Goal: Task Accomplishment & Management: Use online tool/utility

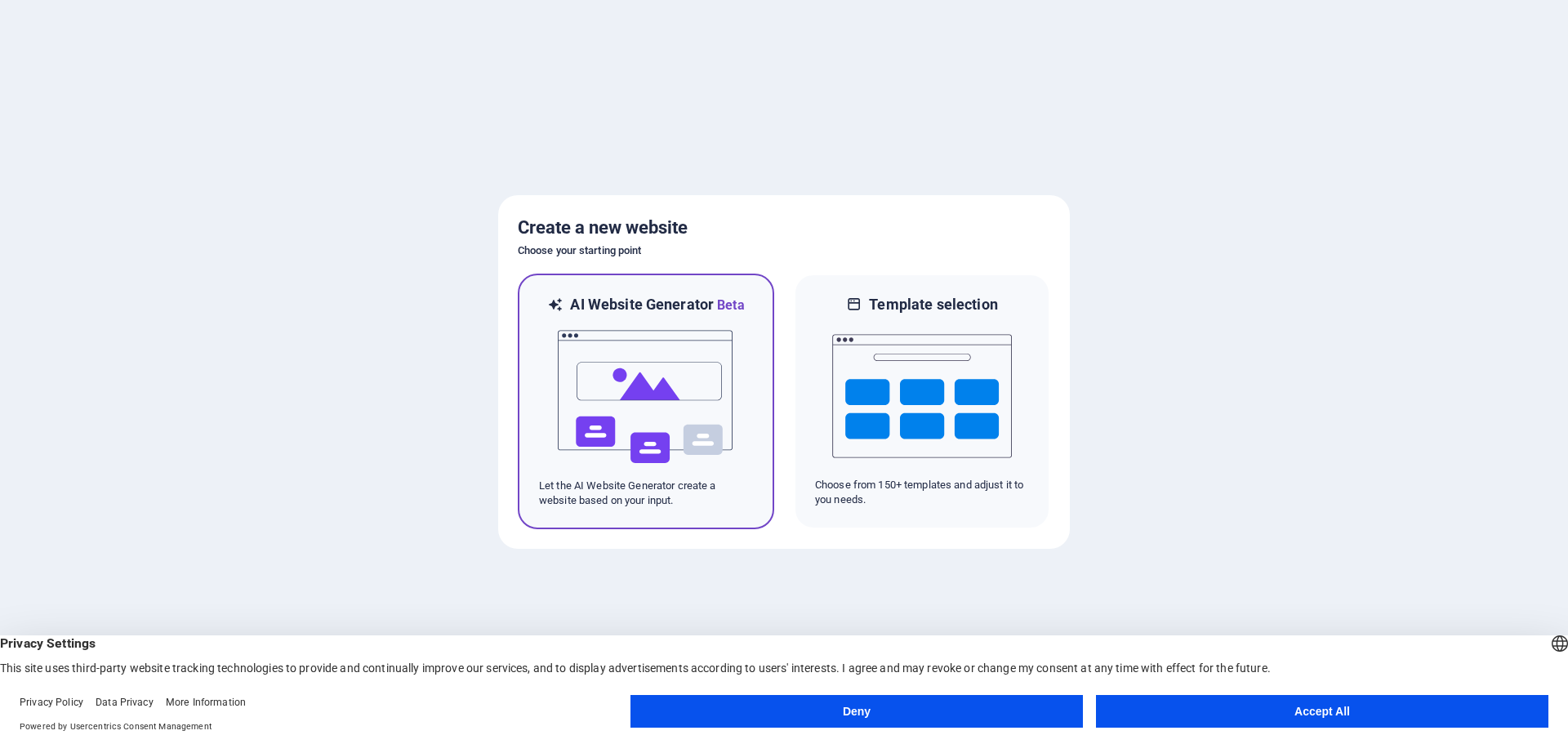
click at [668, 463] on img at bounding box center [646, 396] width 180 height 163
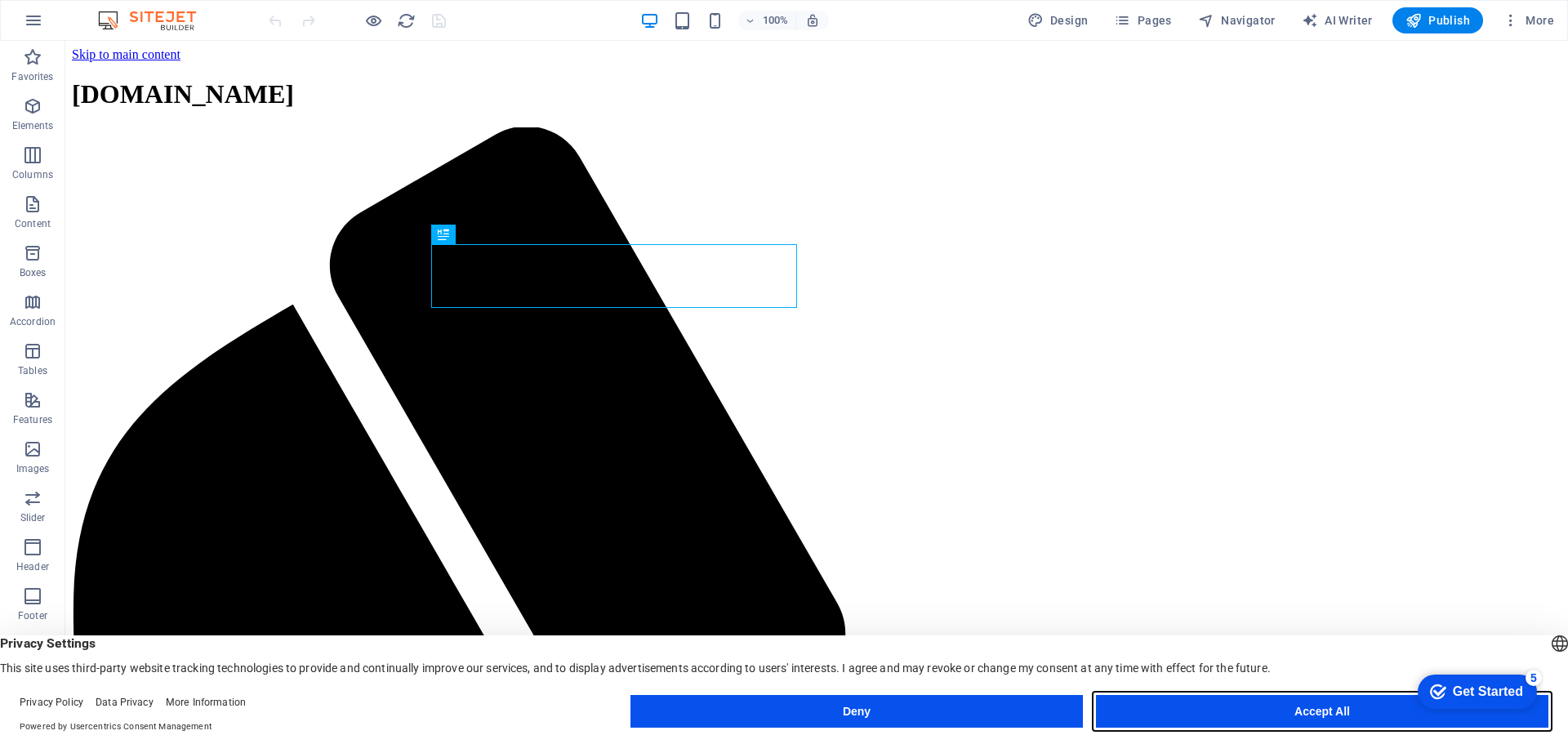
click at [1312, 709] on button "Accept All" at bounding box center [1322, 710] width 453 height 33
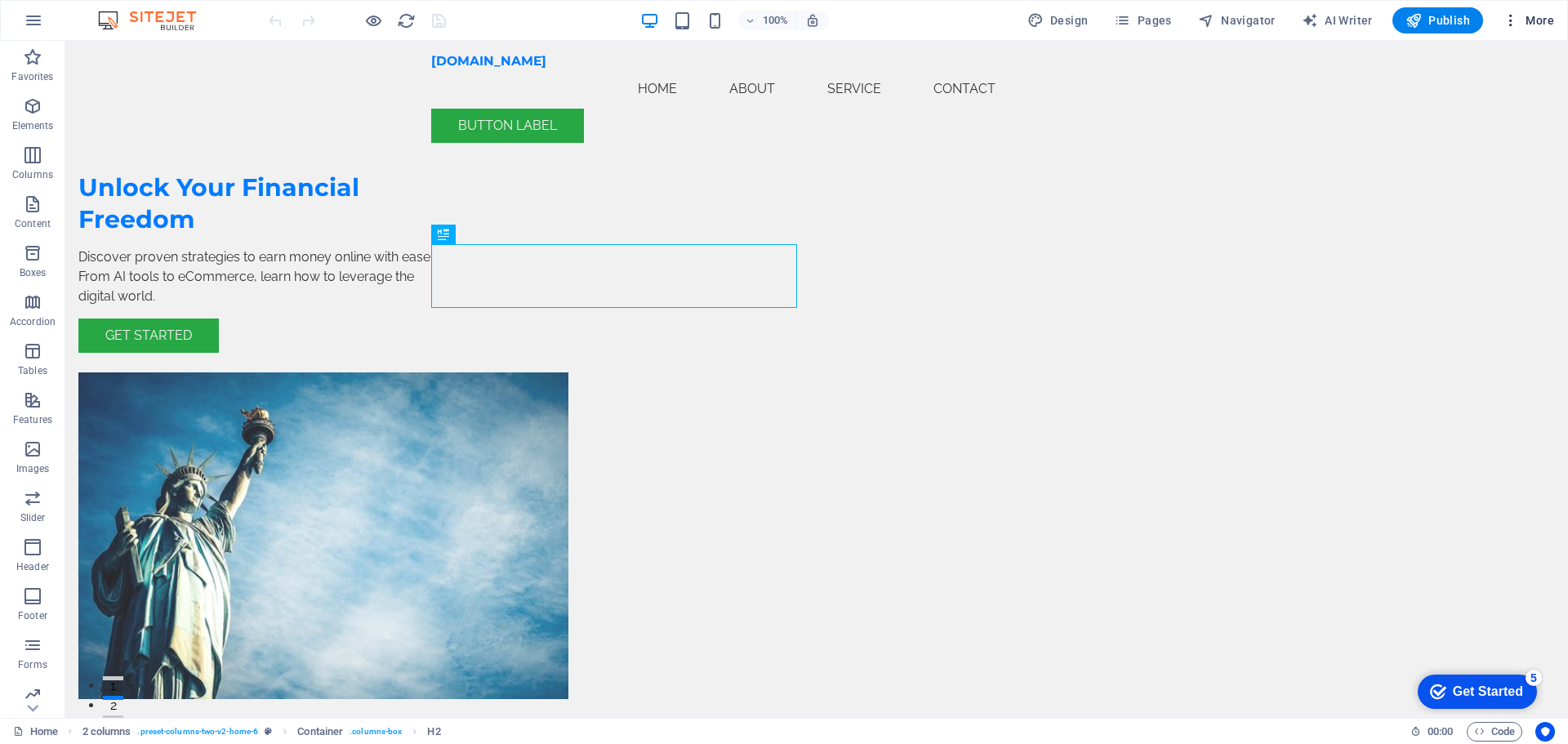
click at [1513, 20] on icon "button" at bounding box center [1511, 20] width 17 height 17
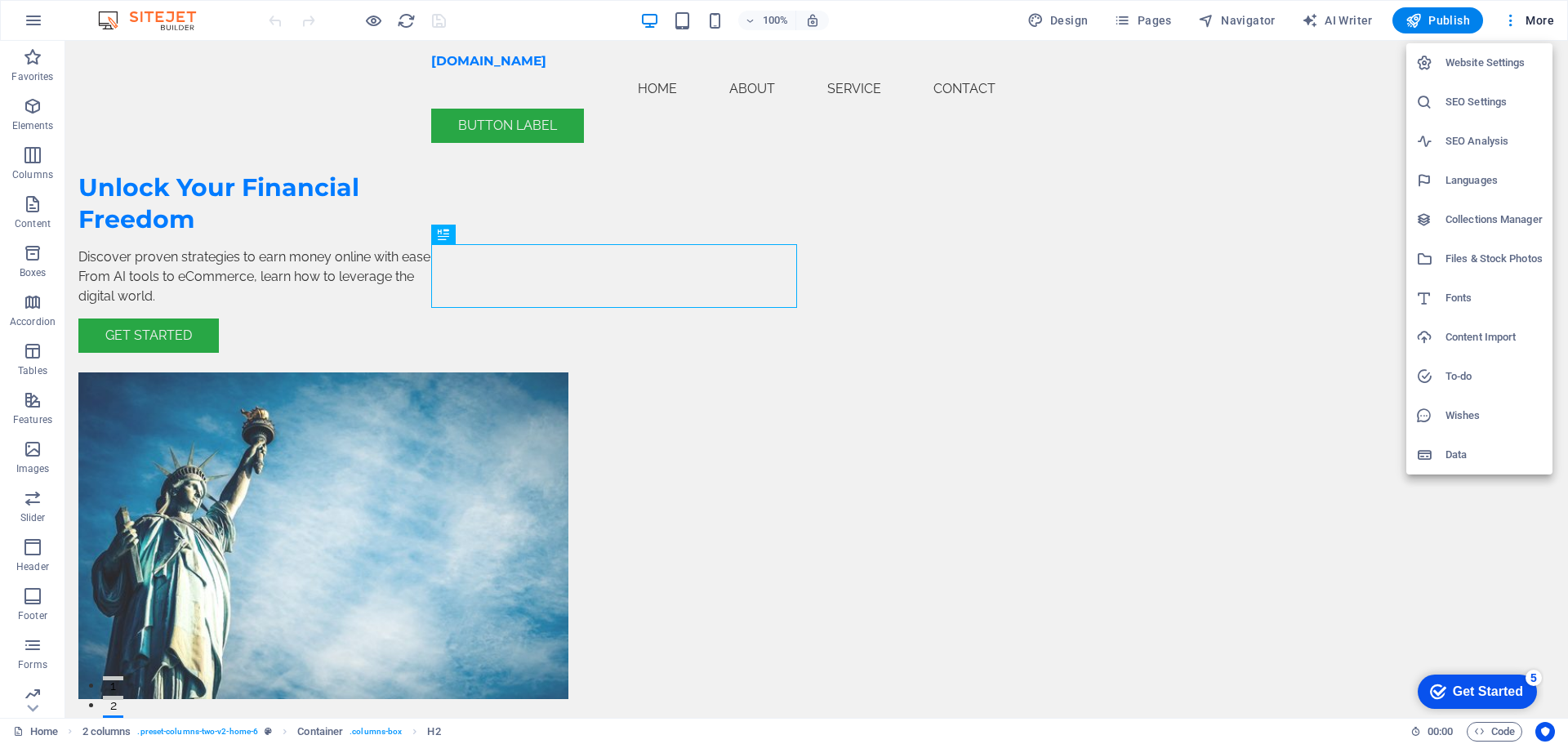
click at [1446, 21] on div at bounding box center [784, 372] width 1568 height 744
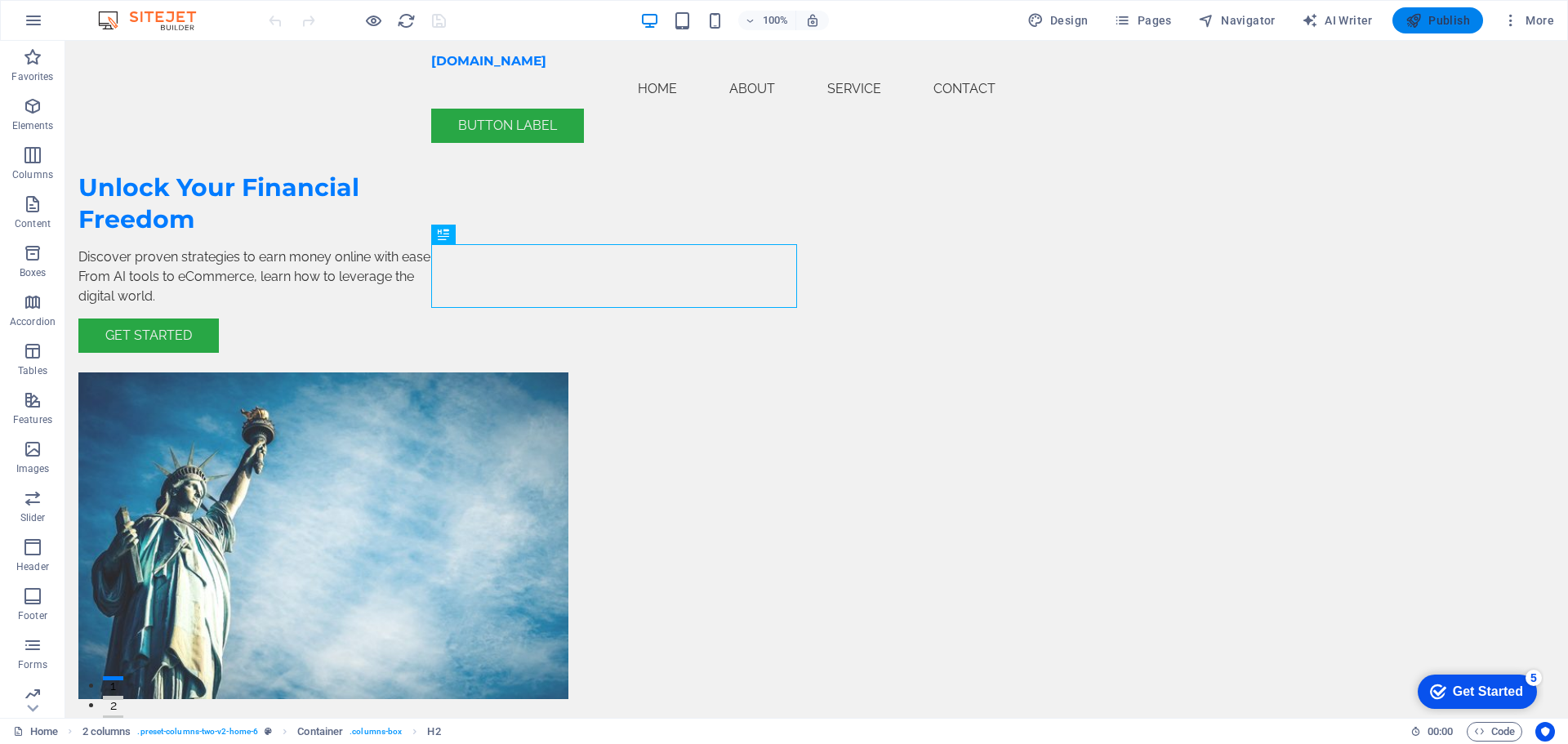
click at [1449, 16] on span "Publish" at bounding box center [1437, 20] width 64 height 17
